Goal: Information Seeking & Learning: Learn about a topic

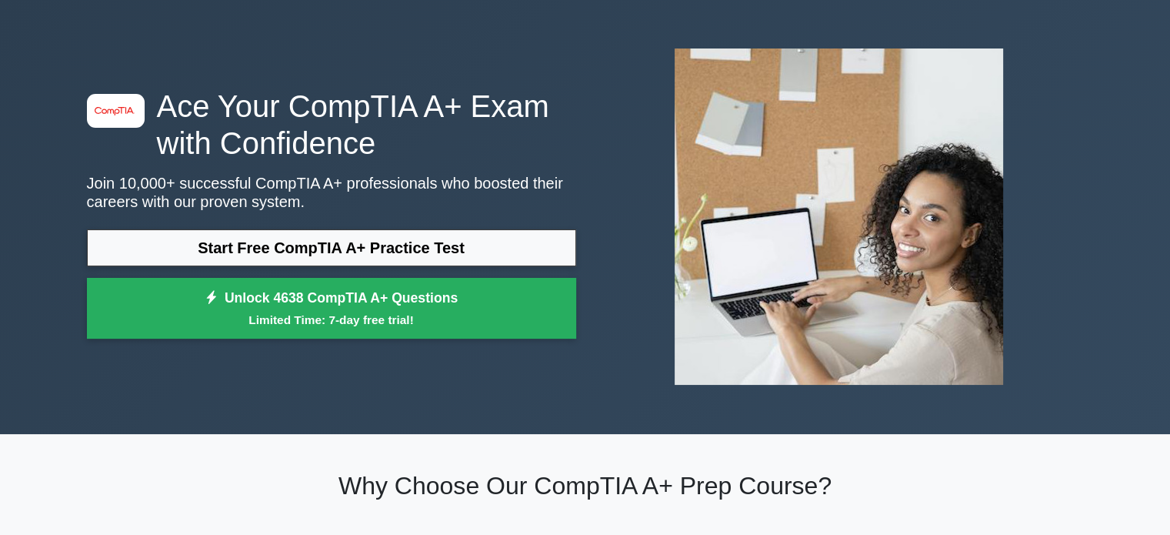
scroll to position [77, 0]
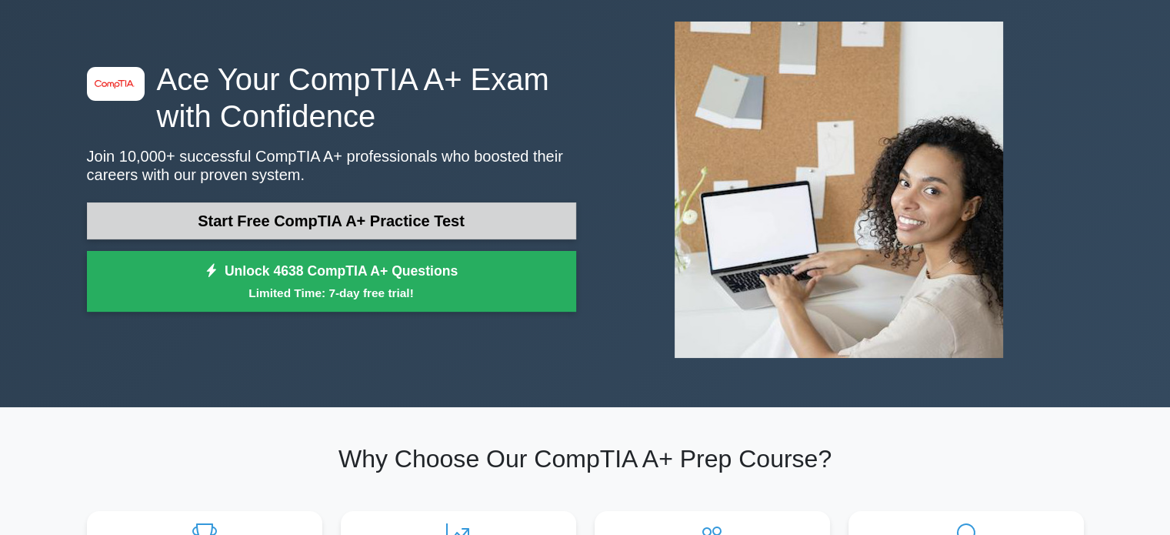
click at [440, 215] on link "Start Free CompTIA A+ Practice Test" at bounding box center [331, 220] width 489 height 37
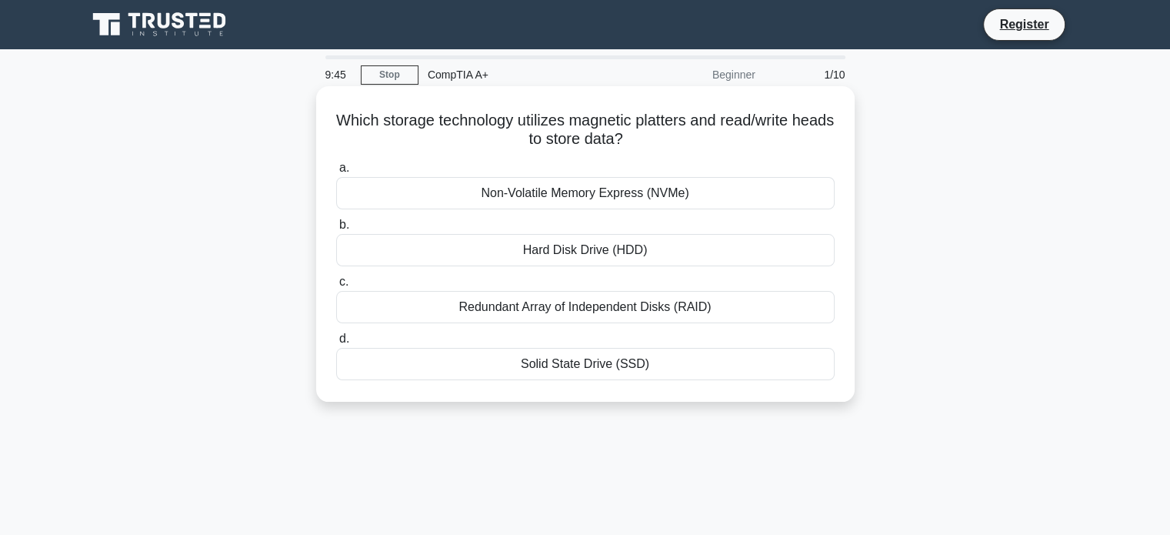
click at [617, 194] on div "Non-Volatile Memory Express (NVMe)" at bounding box center [585, 193] width 499 height 32
click at [336, 173] on input "a. Non-Volatile Memory Express (NVMe)" at bounding box center [336, 168] width 0 height 10
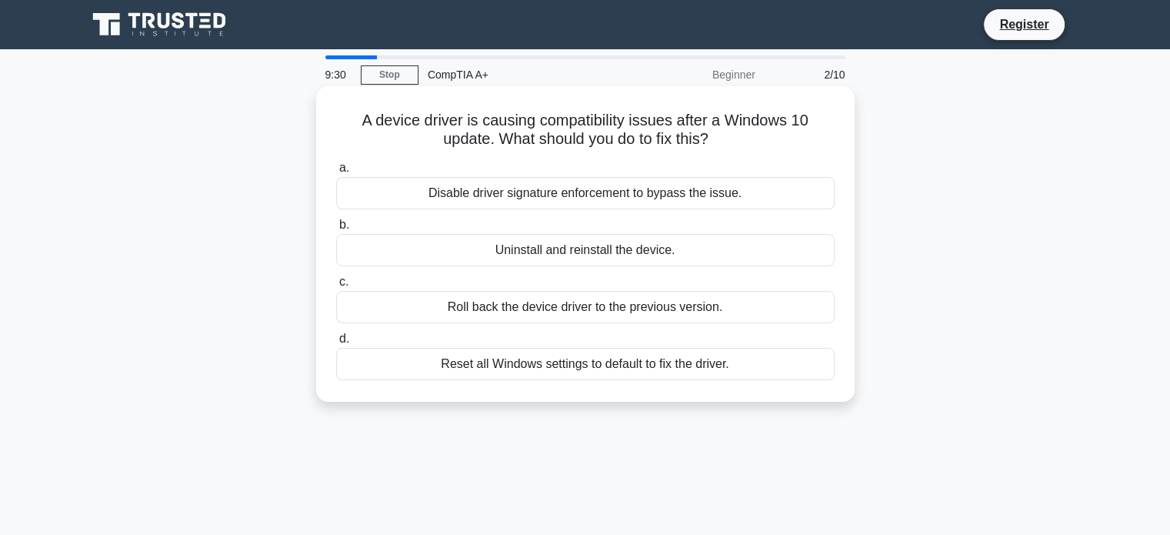
click at [576, 316] on div "Roll back the device driver to the previous version." at bounding box center [585, 307] width 499 height 32
click at [336, 287] on input "c. Roll back the device driver to the previous version." at bounding box center [336, 282] width 0 height 10
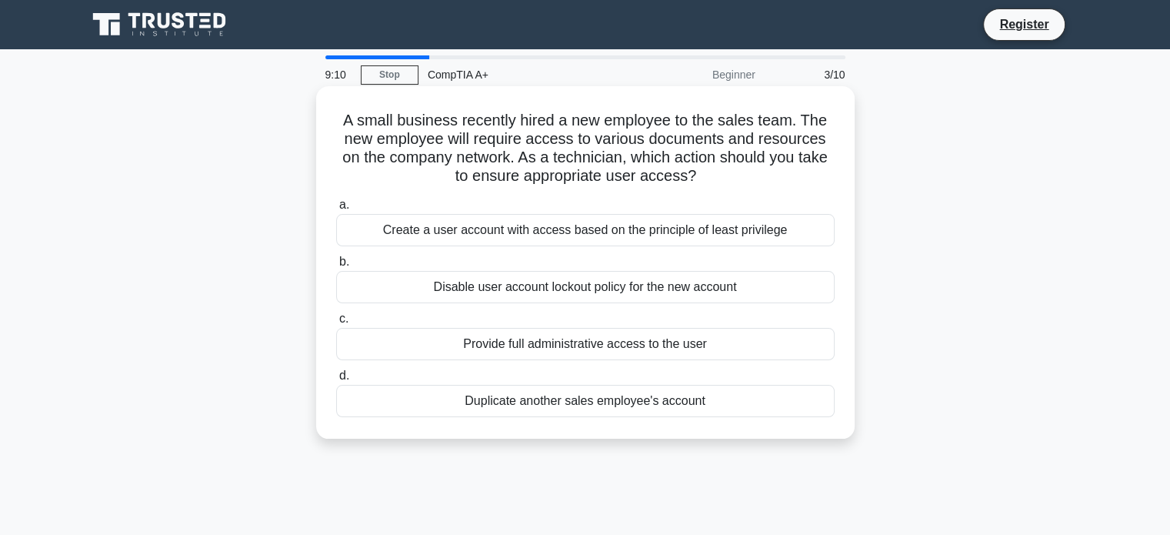
click at [646, 232] on div "Create a user account with access based on the principle of least privilege" at bounding box center [585, 230] width 499 height 32
click at [336, 210] on input "a. Create a user account with access based on the principle of least privilege" at bounding box center [336, 205] width 0 height 10
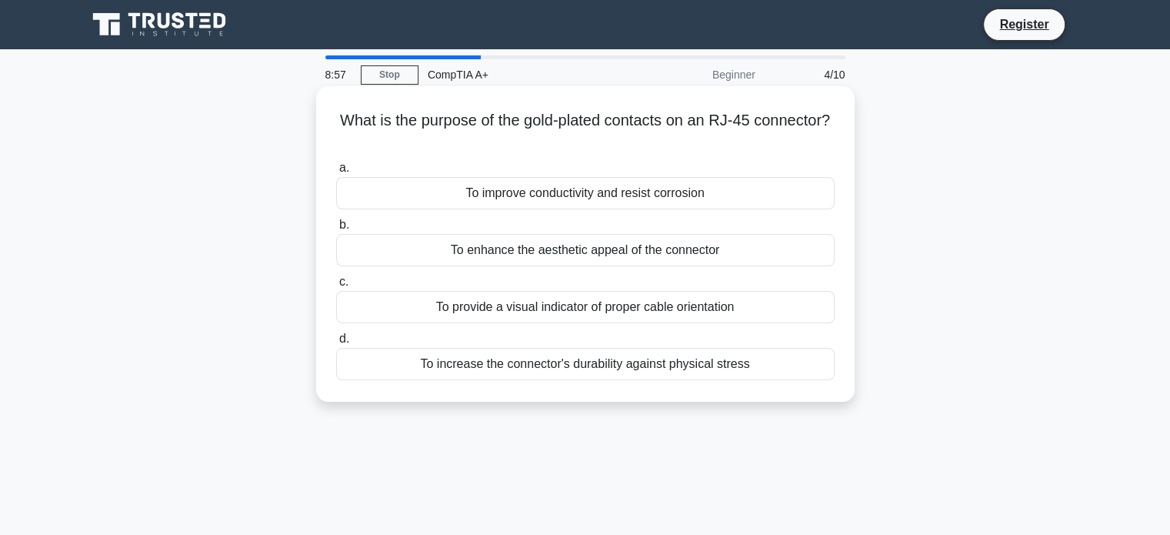
click at [634, 196] on div "To improve conductivity and resist corrosion" at bounding box center [585, 193] width 499 height 32
click at [336, 173] on input "a. To improve conductivity and resist corrosion" at bounding box center [336, 168] width 0 height 10
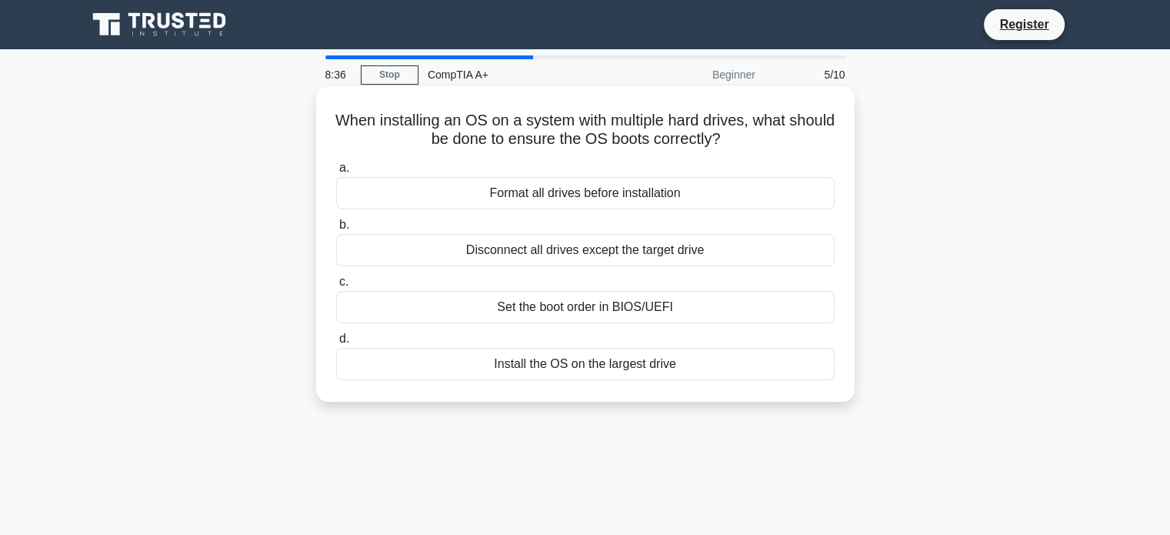
click at [647, 312] on div "Set the boot order in BIOS/UEFI" at bounding box center [585, 307] width 499 height 32
click at [336, 287] on input "c. Set the boot order in BIOS/UEFI" at bounding box center [336, 282] width 0 height 10
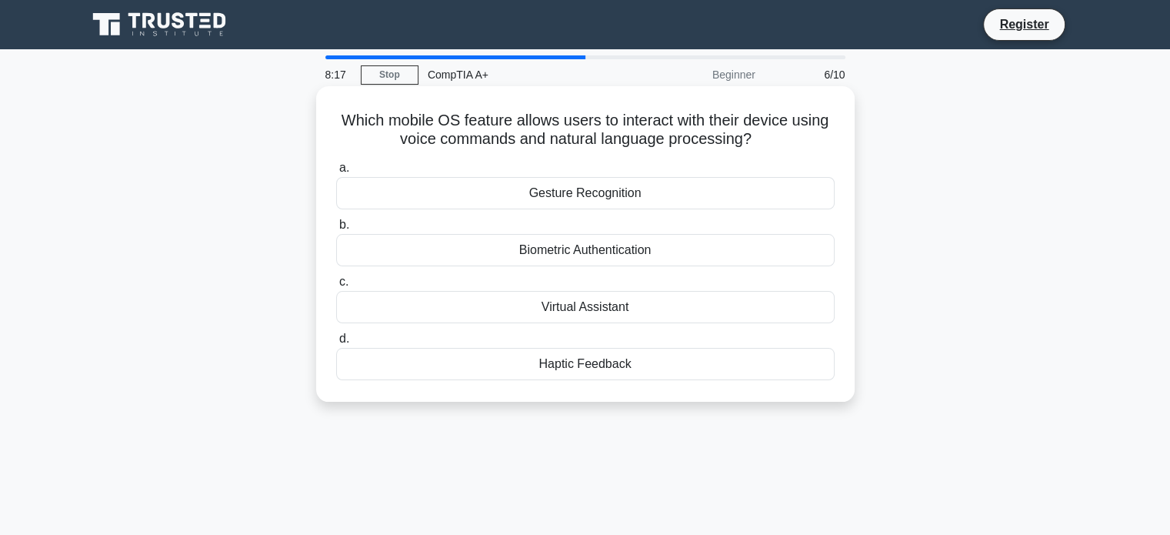
click at [612, 305] on div "Virtual Assistant" at bounding box center [585, 307] width 499 height 32
click at [336, 287] on input "c. Virtual Assistant" at bounding box center [336, 282] width 0 height 10
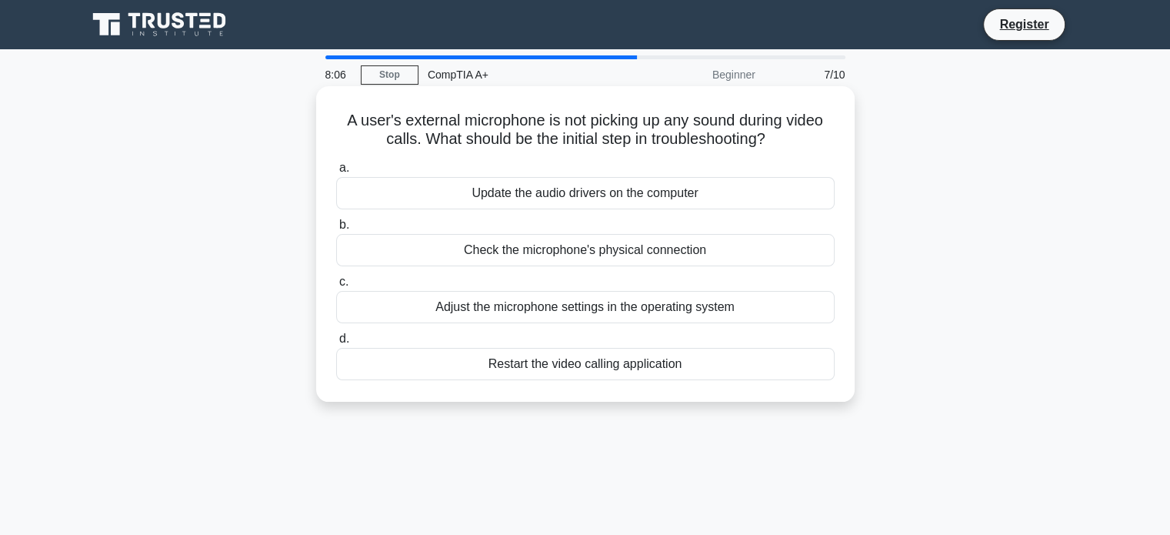
click at [594, 252] on div "Check the microphone's physical connection" at bounding box center [585, 250] width 499 height 32
click at [336, 230] on input "b. Check the microphone's physical connection" at bounding box center [336, 225] width 0 height 10
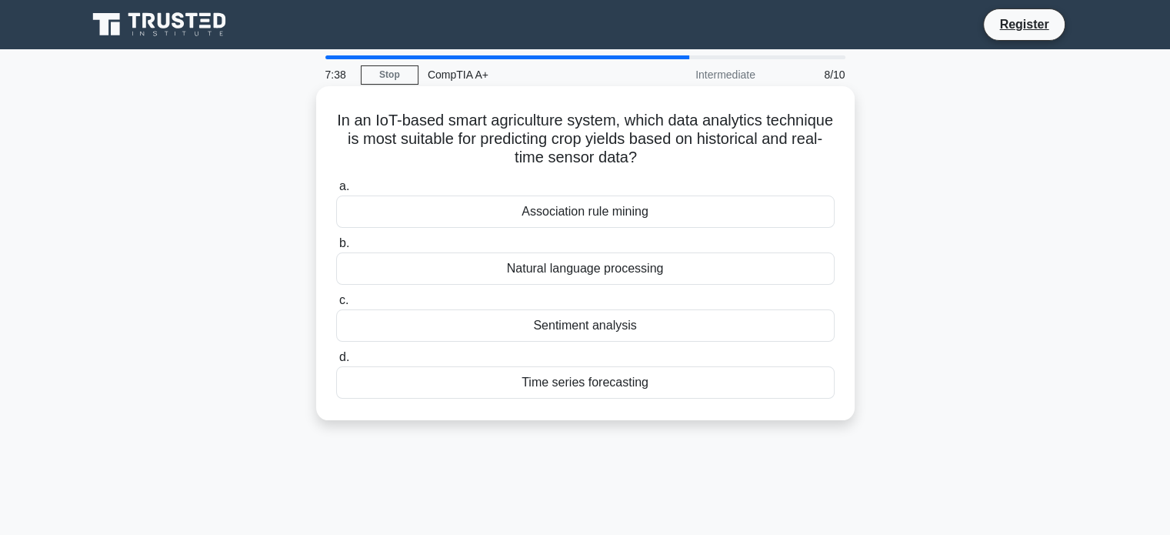
click at [607, 375] on div "Time series forecasting" at bounding box center [585, 382] width 499 height 32
click at [336, 362] on input "d. Time series forecasting" at bounding box center [336, 357] width 0 height 10
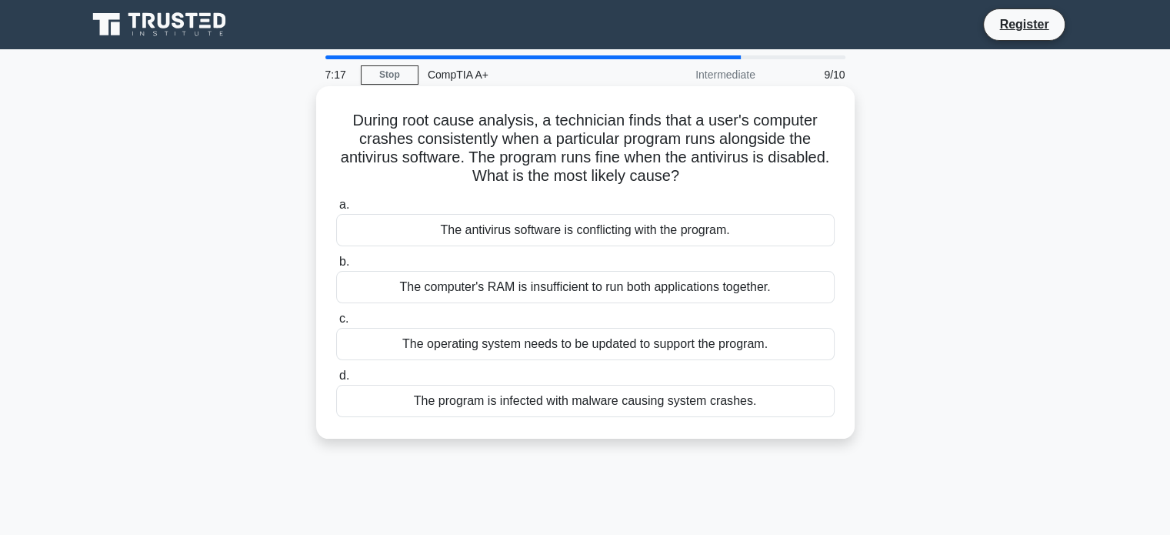
click at [560, 235] on div "The antivirus software is conflicting with the program." at bounding box center [585, 230] width 499 height 32
click at [336, 210] on input "a. The antivirus software is conflicting with the program." at bounding box center [336, 205] width 0 height 10
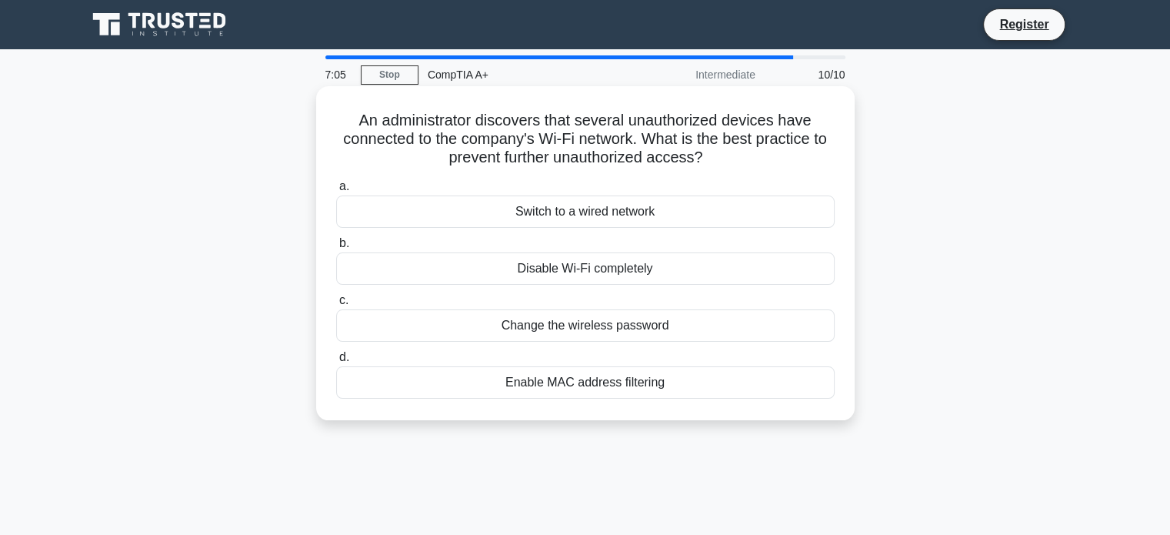
click at [636, 385] on div "Enable MAC address filtering" at bounding box center [585, 382] width 499 height 32
click at [336, 362] on input "d. Enable MAC address filtering" at bounding box center [336, 357] width 0 height 10
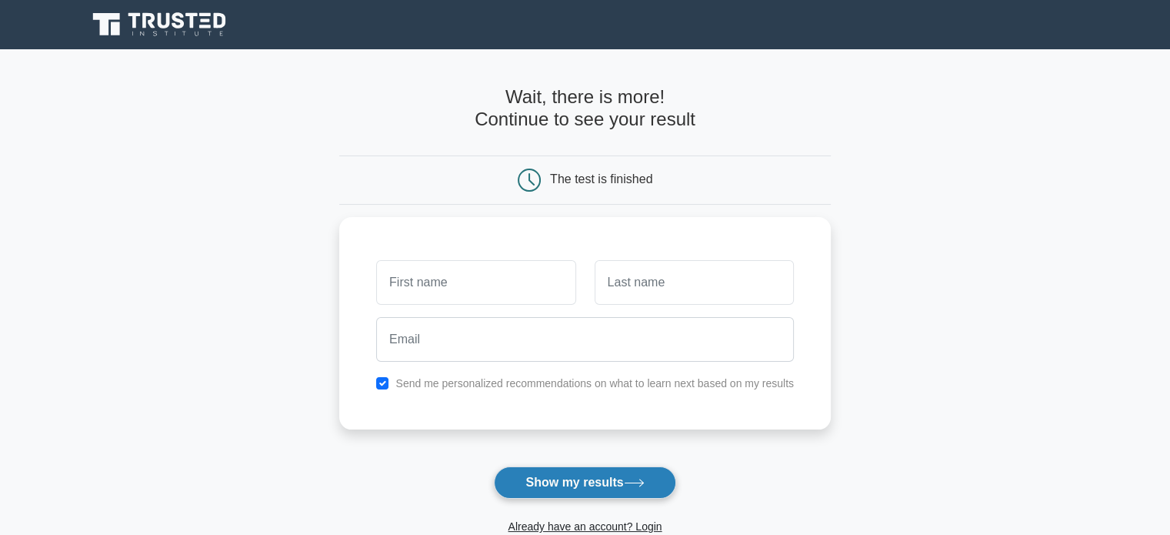
click at [617, 470] on button "Show my results" at bounding box center [585, 482] width 182 height 32
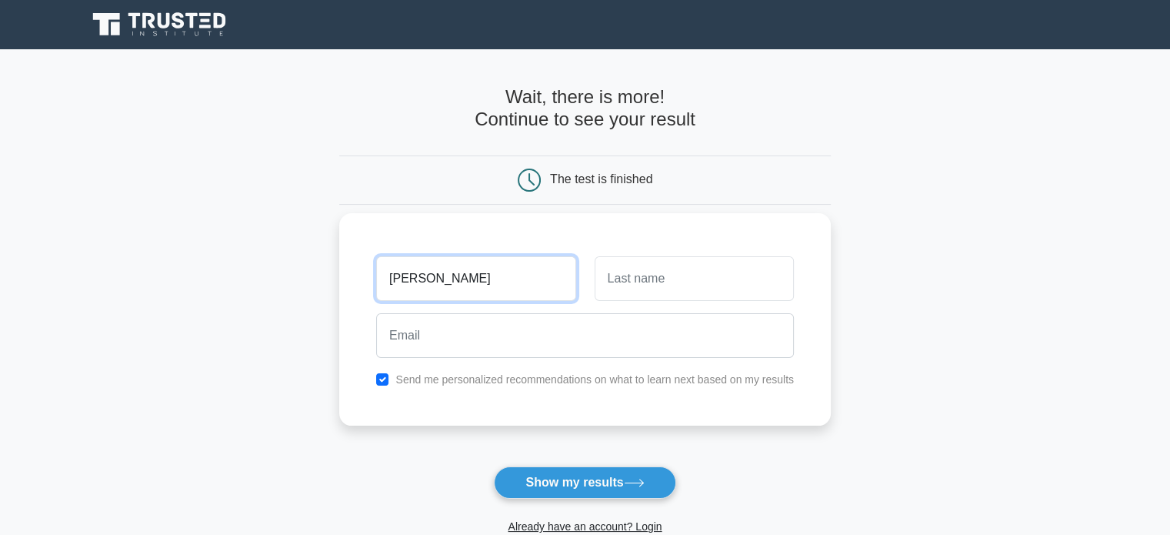
type input "Chris"
type input "Vo"
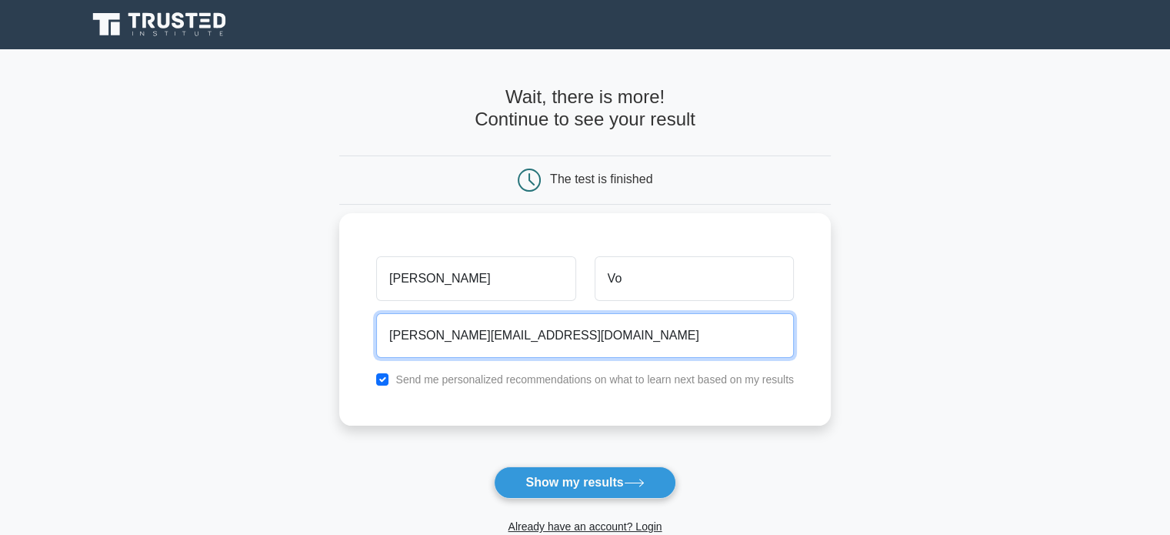
type input "Christopher.voha@gmail.com"
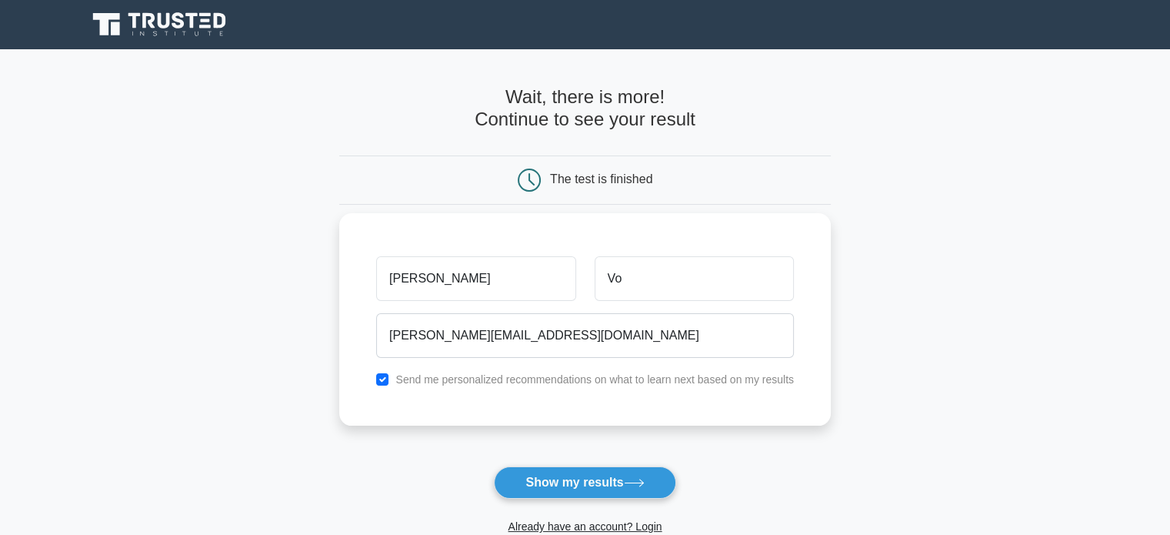
click at [513, 381] on label "Send me personalized recommendations on what to learn next based on my results" at bounding box center [594, 379] width 399 height 12
click at [382, 379] on input "checkbox" at bounding box center [382, 379] width 12 height 12
checkbox input "false"
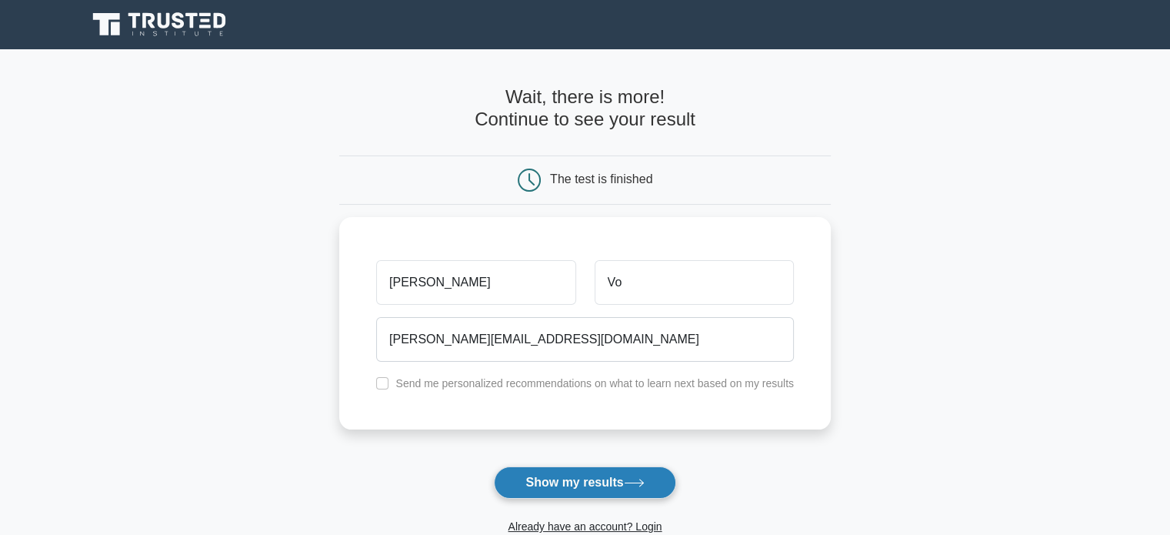
click at [595, 476] on button "Show my results" at bounding box center [585, 482] width 182 height 32
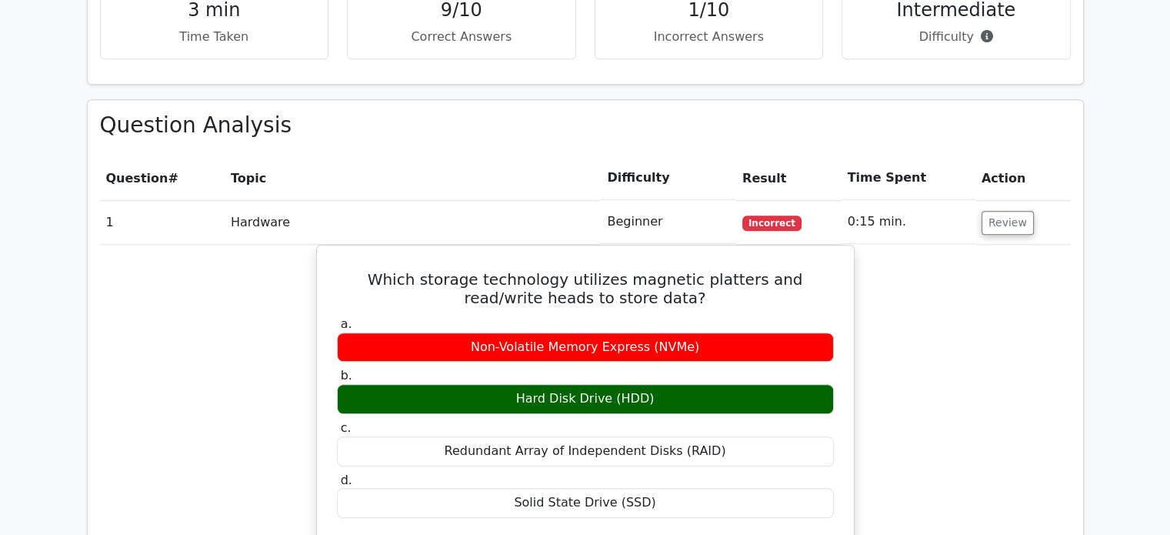
scroll to position [1154, 0]
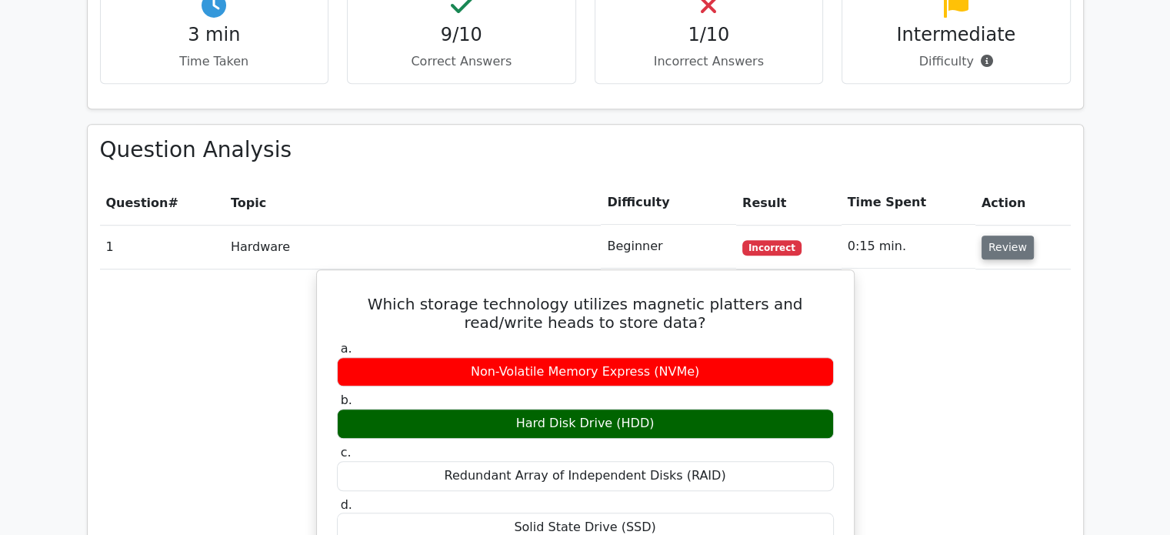
click at [1014, 235] on button "Review" at bounding box center [1008, 247] width 52 height 24
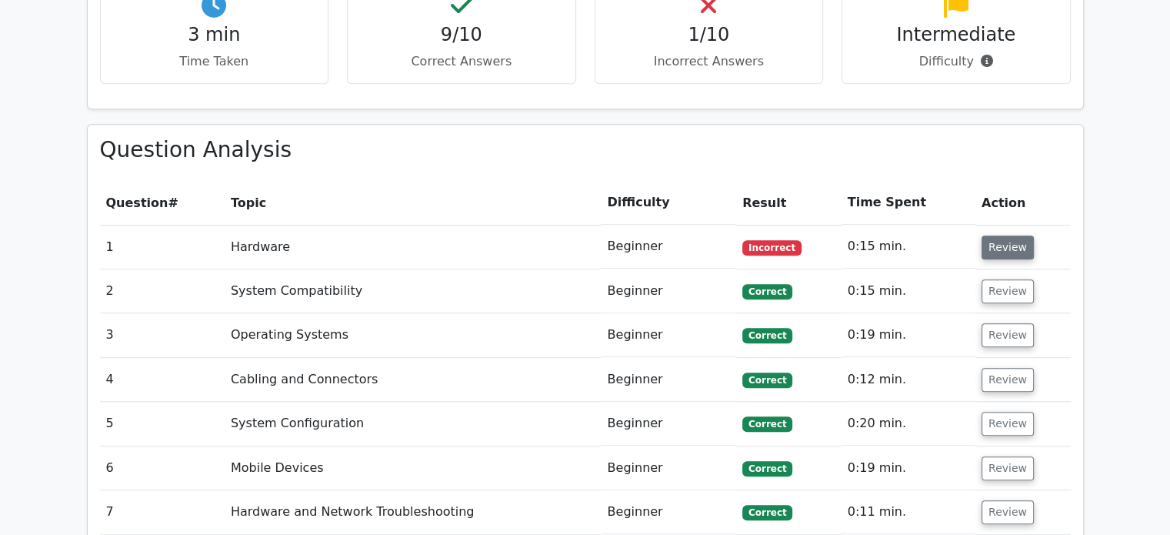
click at [982, 235] on button "Review" at bounding box center [1008, 247] width 52 height 24
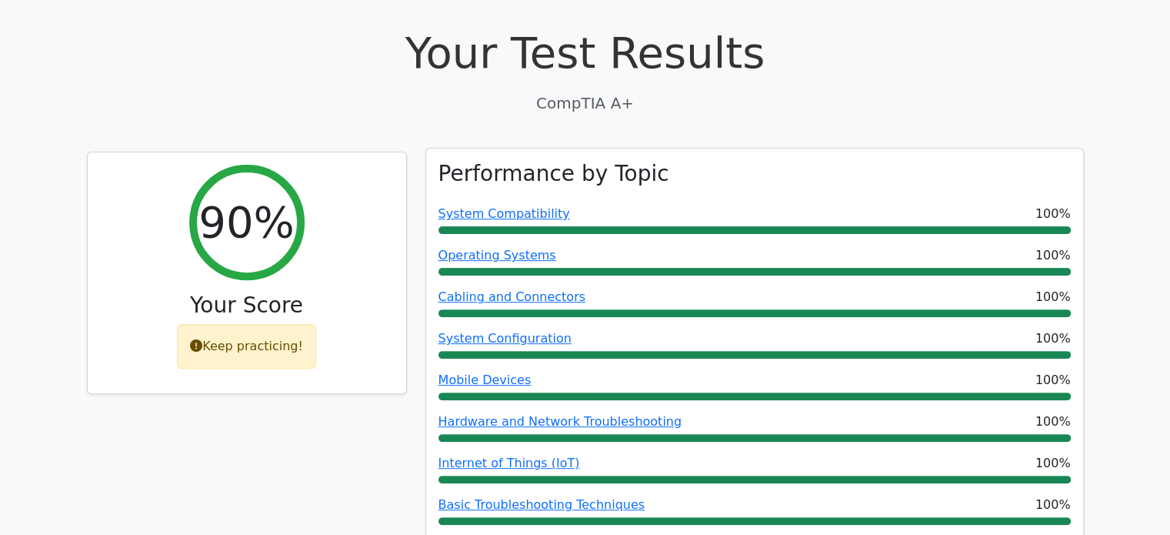
scroll to position [462, 0]
